Goal: Task Accomplishment & Management: Use online tool/utility

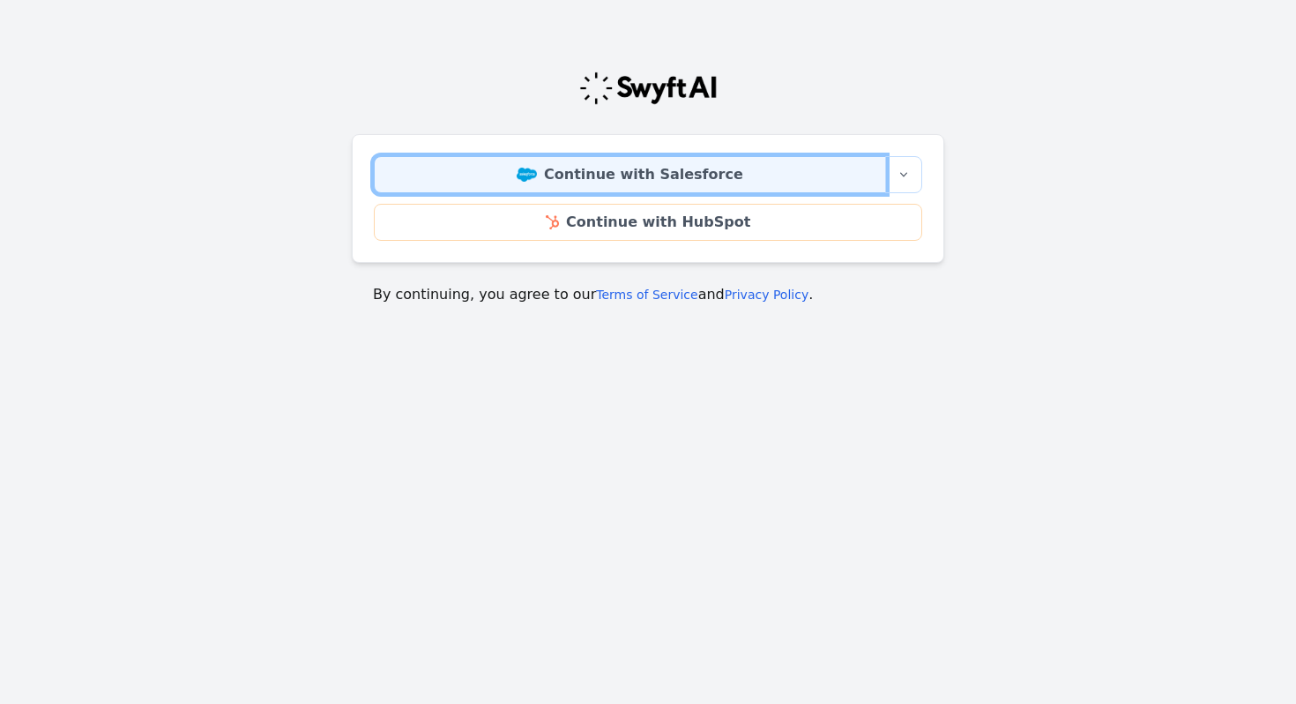
click at [616, 186] on link "Continue with Salesforce" at bounding box center [630, 174] width 512 height 37
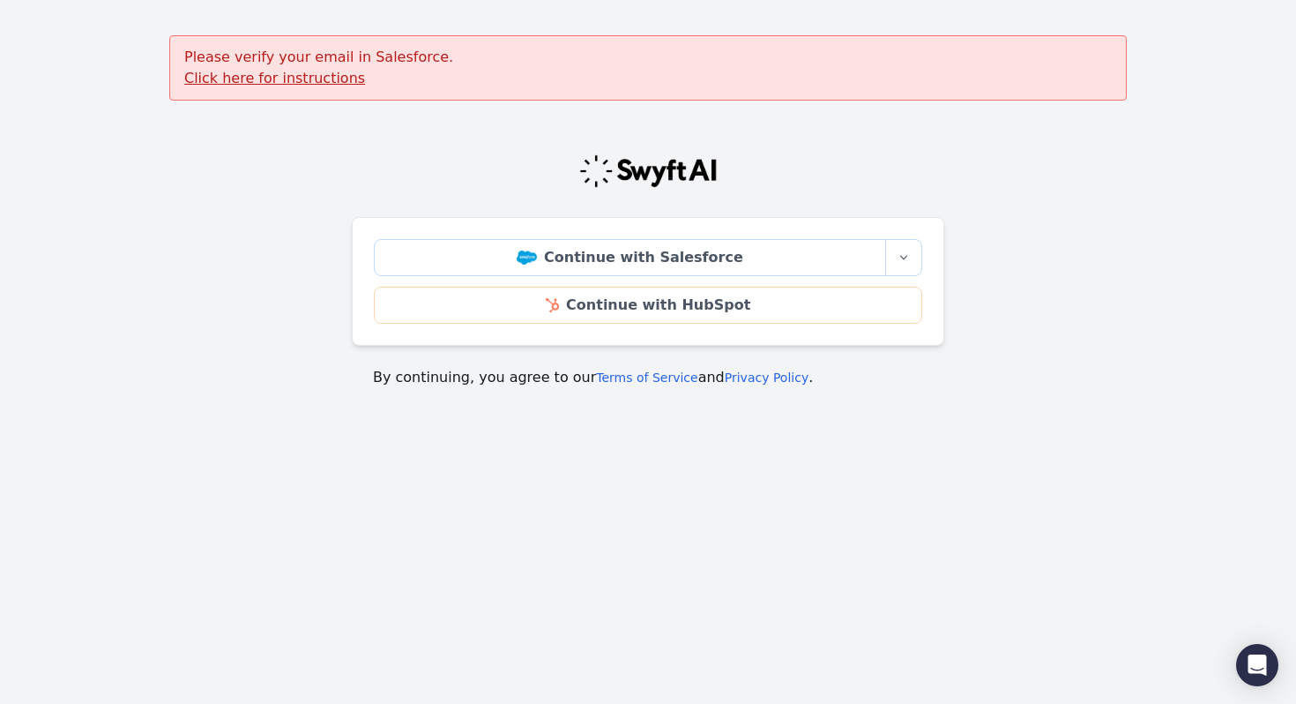
click at [295, 76] on u "Click here for instructions" at bounding box center [274, 78] width 181 height 17
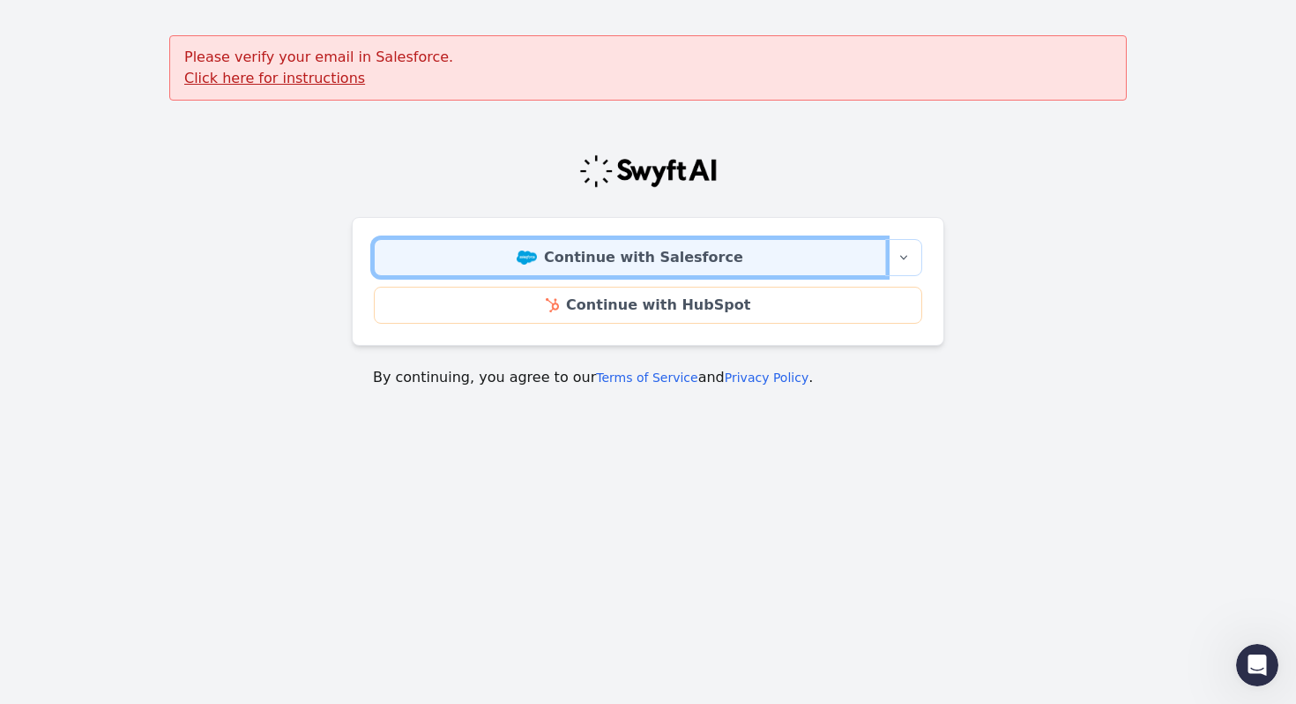
click at [572, 246] on link "Continue with Salesforce" at bounding box center [630, 257] width 512 height 37
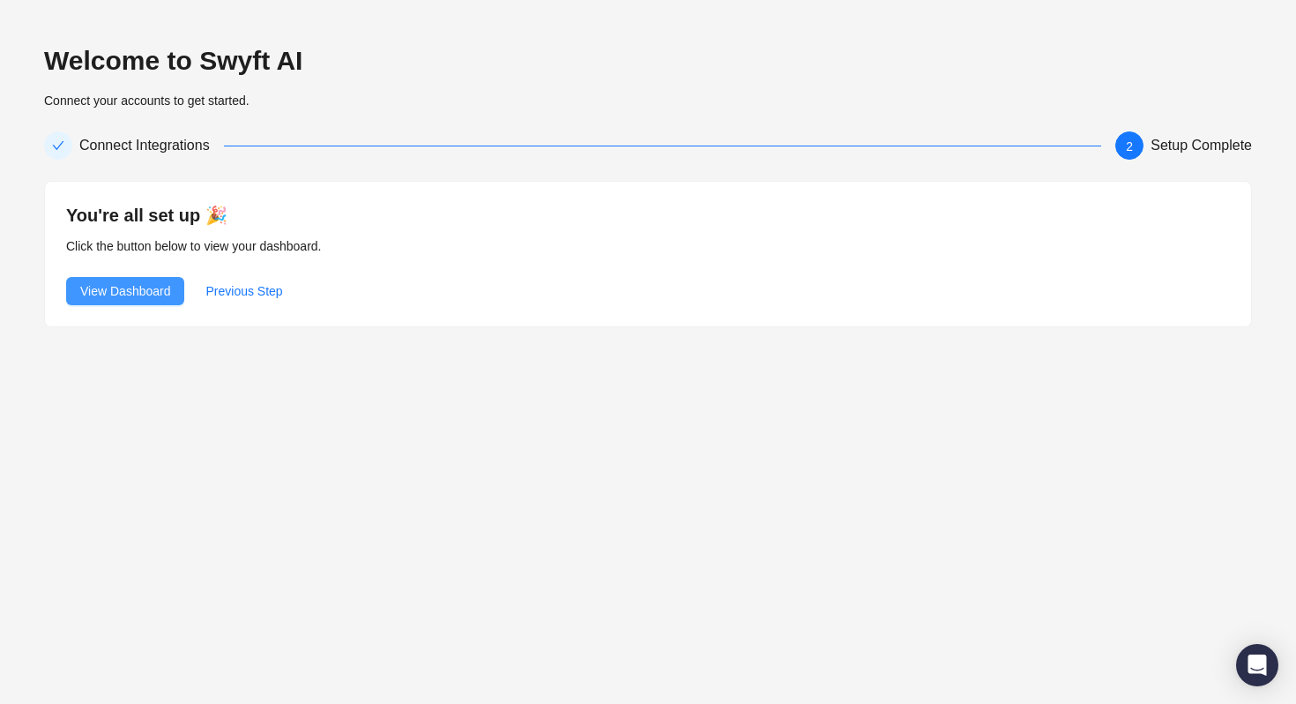
click at [129, 291] on span "View Dashboard" at bounding box center [125, 290] width 90 height 19
